Goal: Information Seeking & Learning: Find contact information

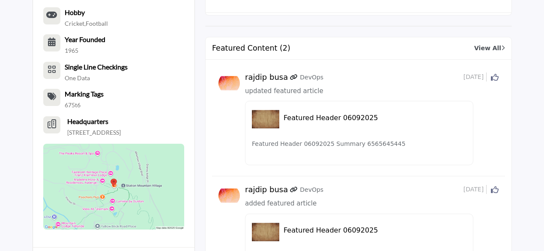
scroll to position [1329, 0]
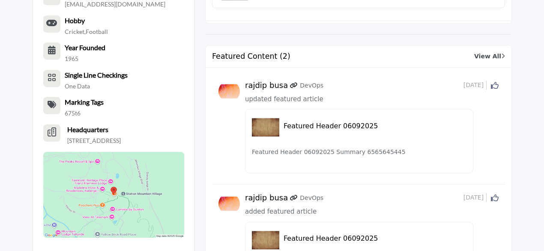
click at [258, 81] on h5 "rajdip busa" at bounding box center [266, 85] width 43 height 9
click at [258, 95] on span "updated featured article" at bounding box center [284, 99] width 78 height 8
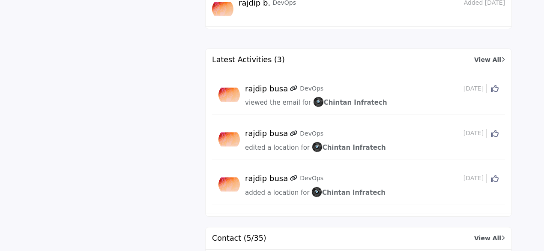
scroll to position [2271, 0]
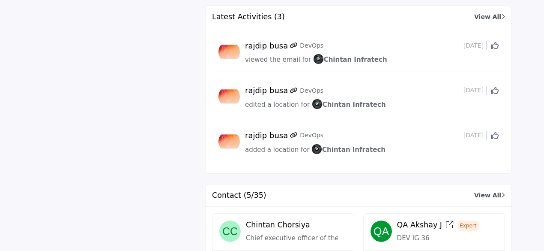
click at [280, 220] on span "Chintan Chorsiya" at bounding box center [278, 224] width 64 height 9
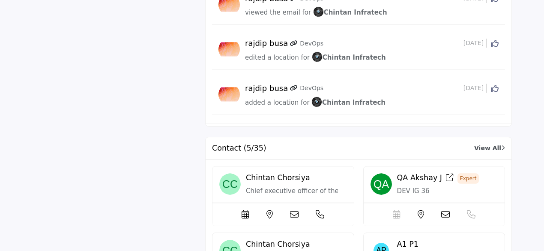
scroll to position [2357, 0]
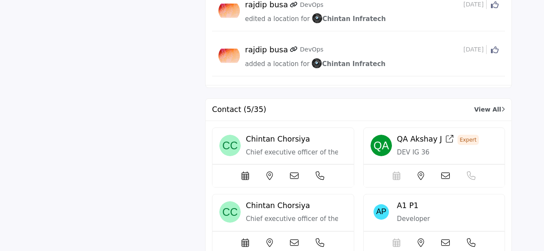
click at [316, 171] on icon at bounding box center [320, 175] width 9 height 9
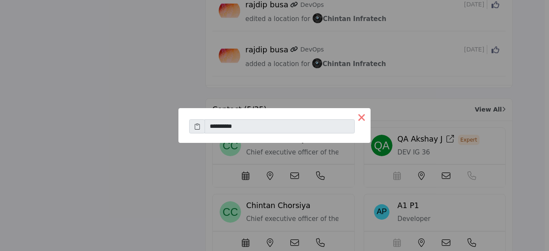
click at [357, 120] on button "×" at bounding box center [361, 117] width 18 height 18
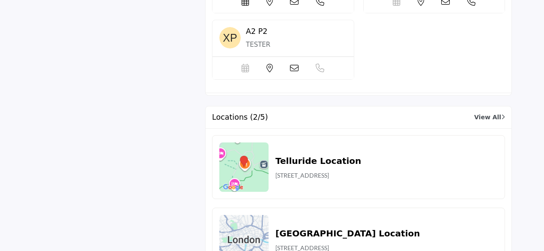
scroll to position [2614, 0]
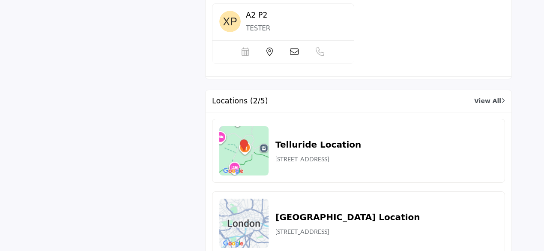
click at [302, 138] on h2 "Telluride Location" at bounding box center [319, 144] width 86 height 13
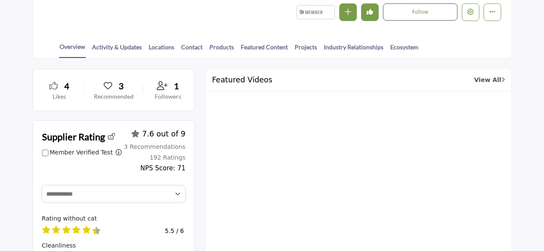
scroll to position [0, 64]
